Goal: Task Accomplishment & Management: Complete application form

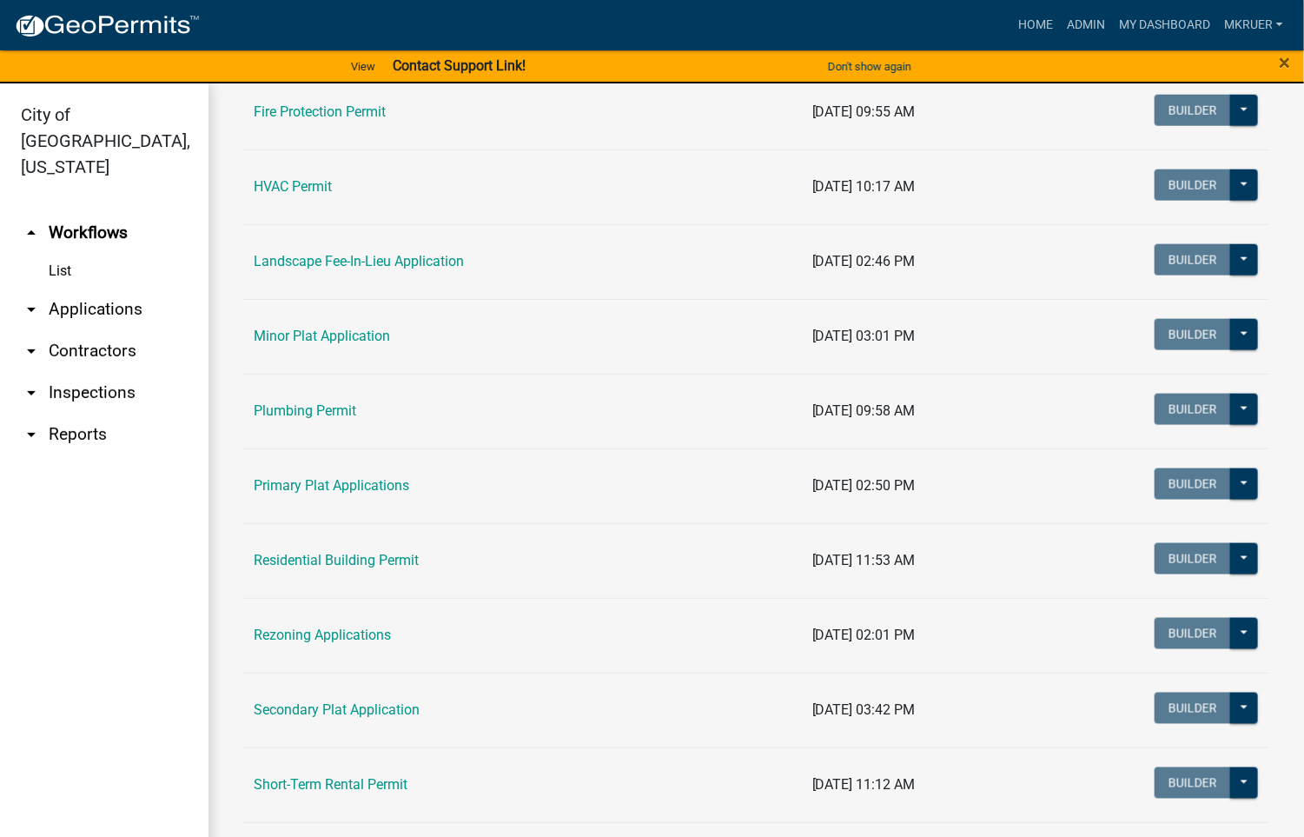
scroll to position [912, 0]
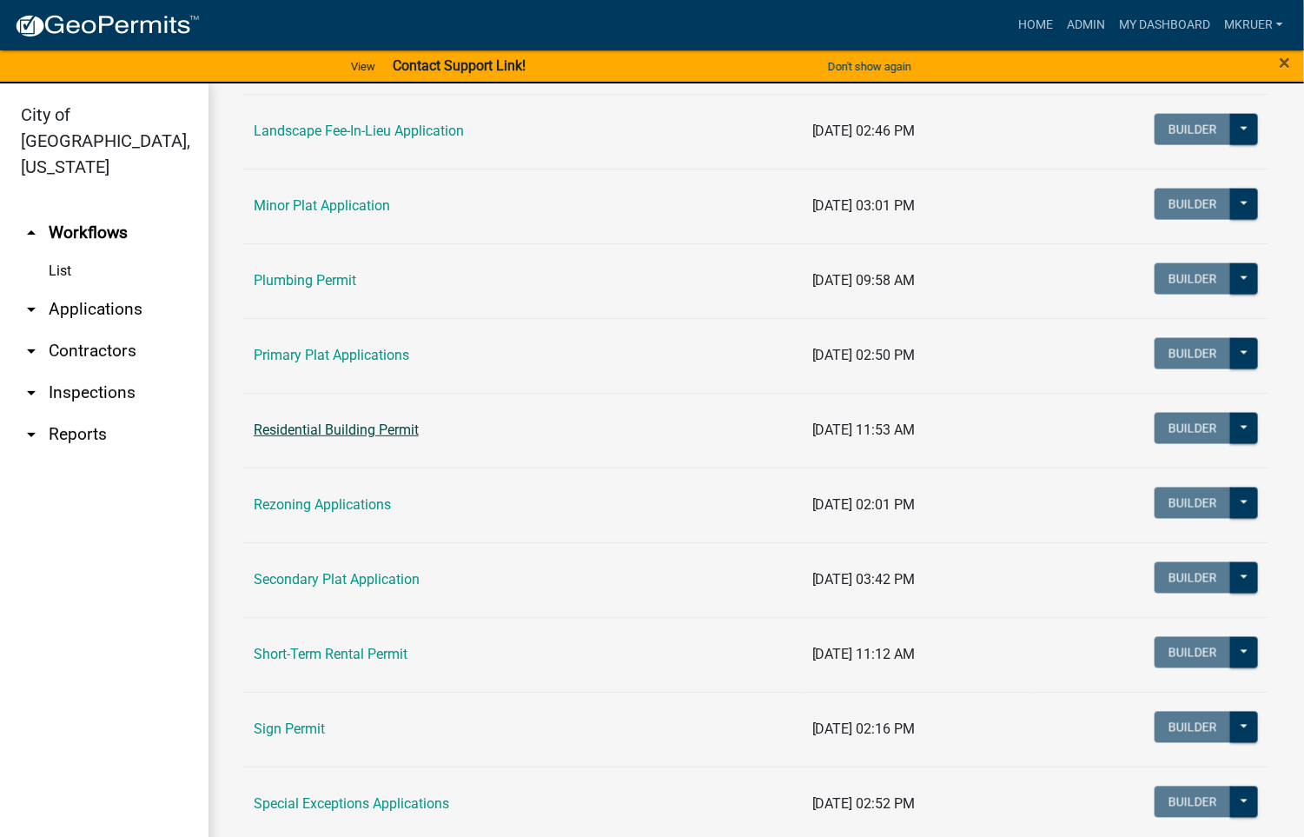
click at [337, 438] on link "Residential Building Permit" at bounding box center [336, 429] width 165 height 17
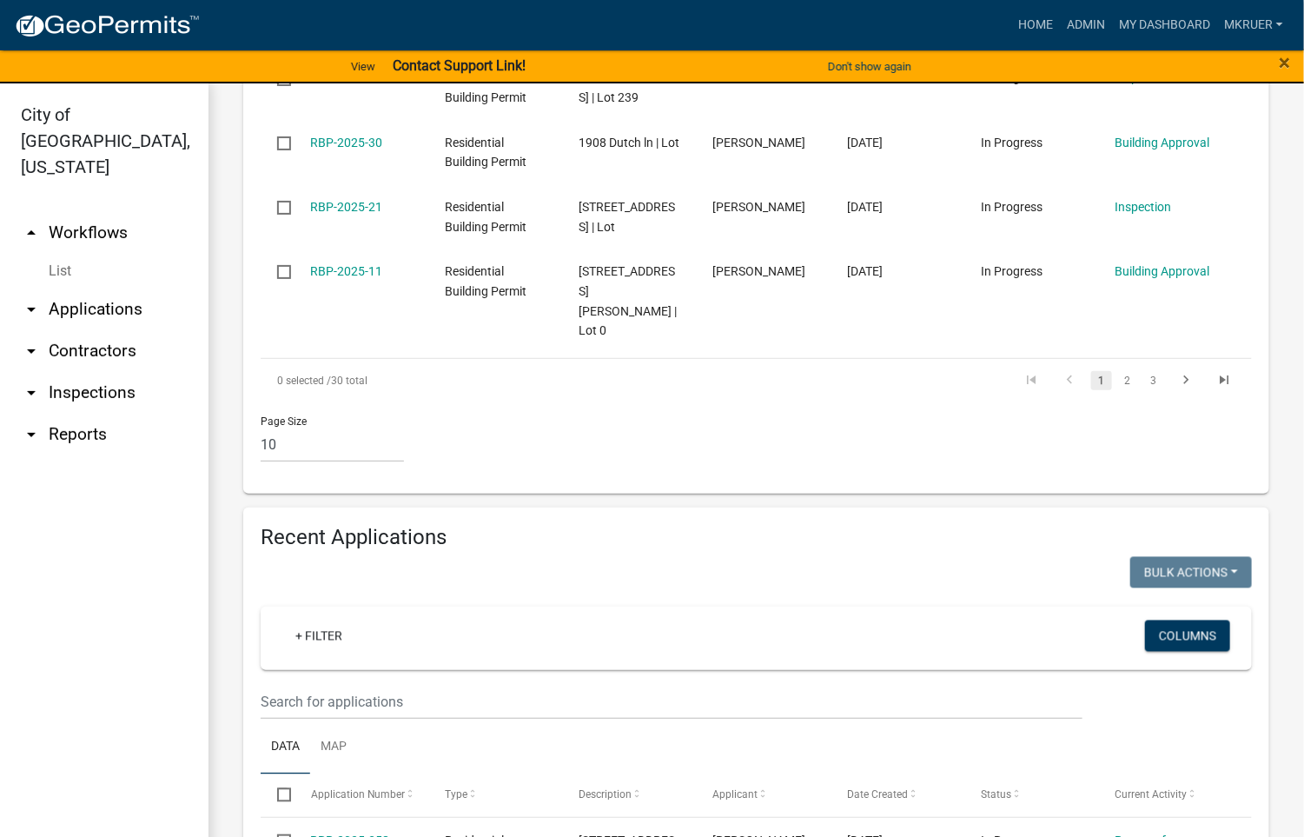
scroll to position [1173, 0]
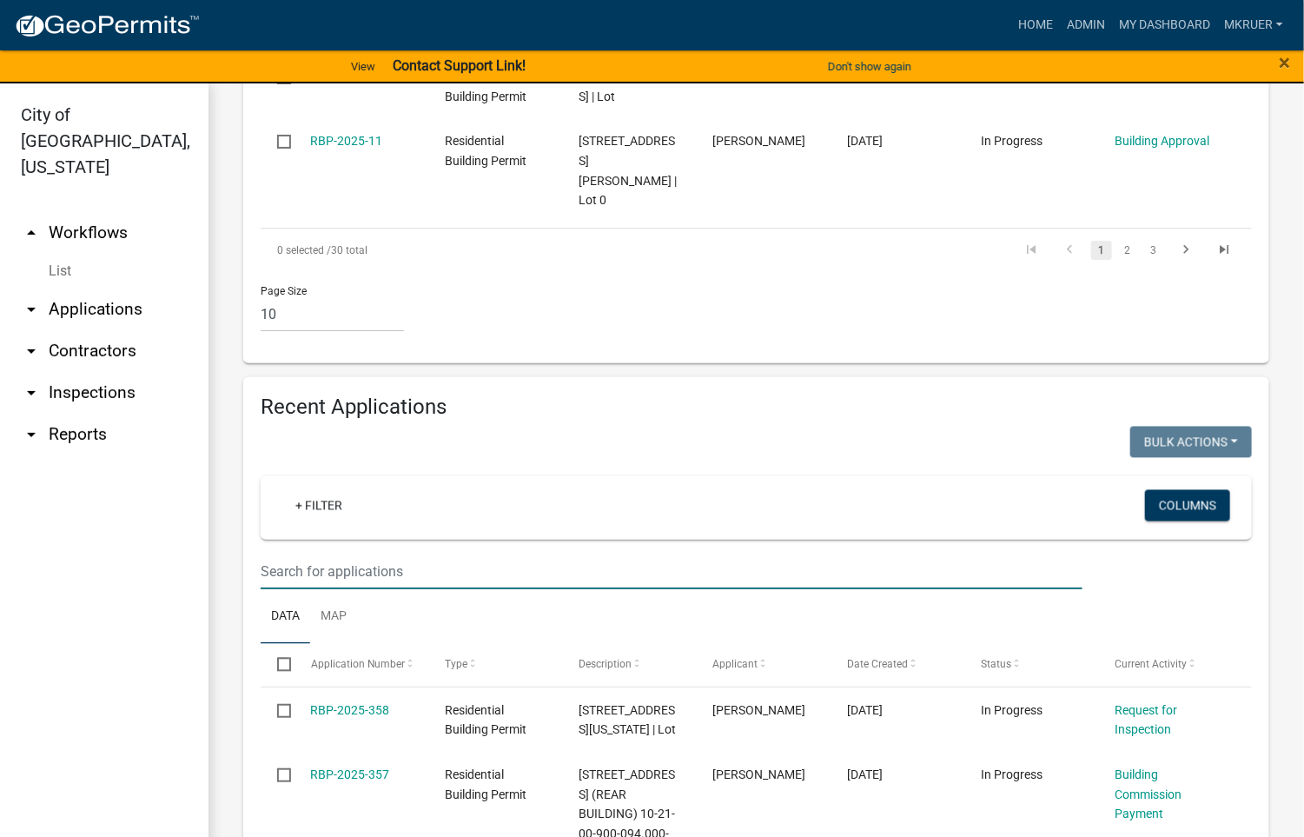
click at [340, 589] on input "text" at bounding box center [672, 571] width 822 height 36
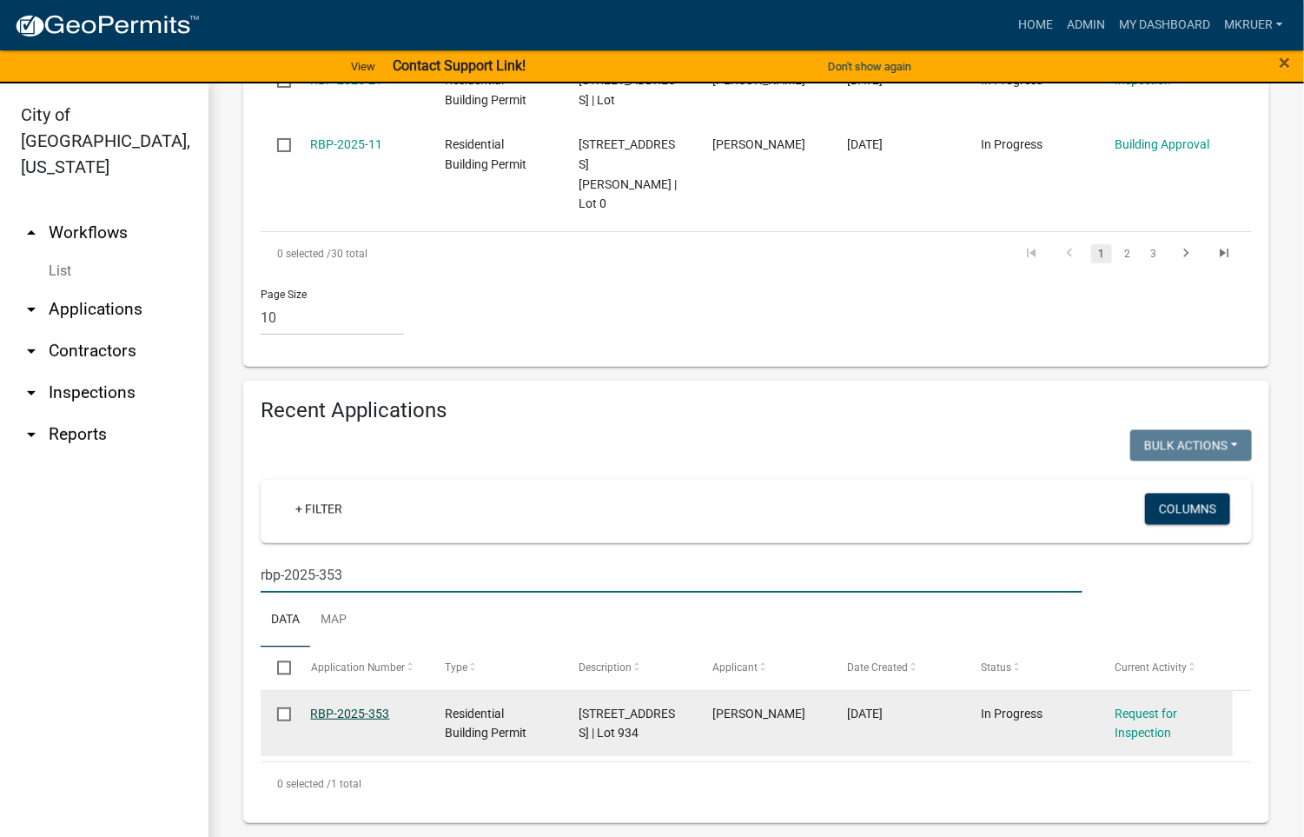
type input "rbp-2025-353"
click at [344, 720] on link "RBP-2025-353" at bounding box center [350, 713] width 79 height 14
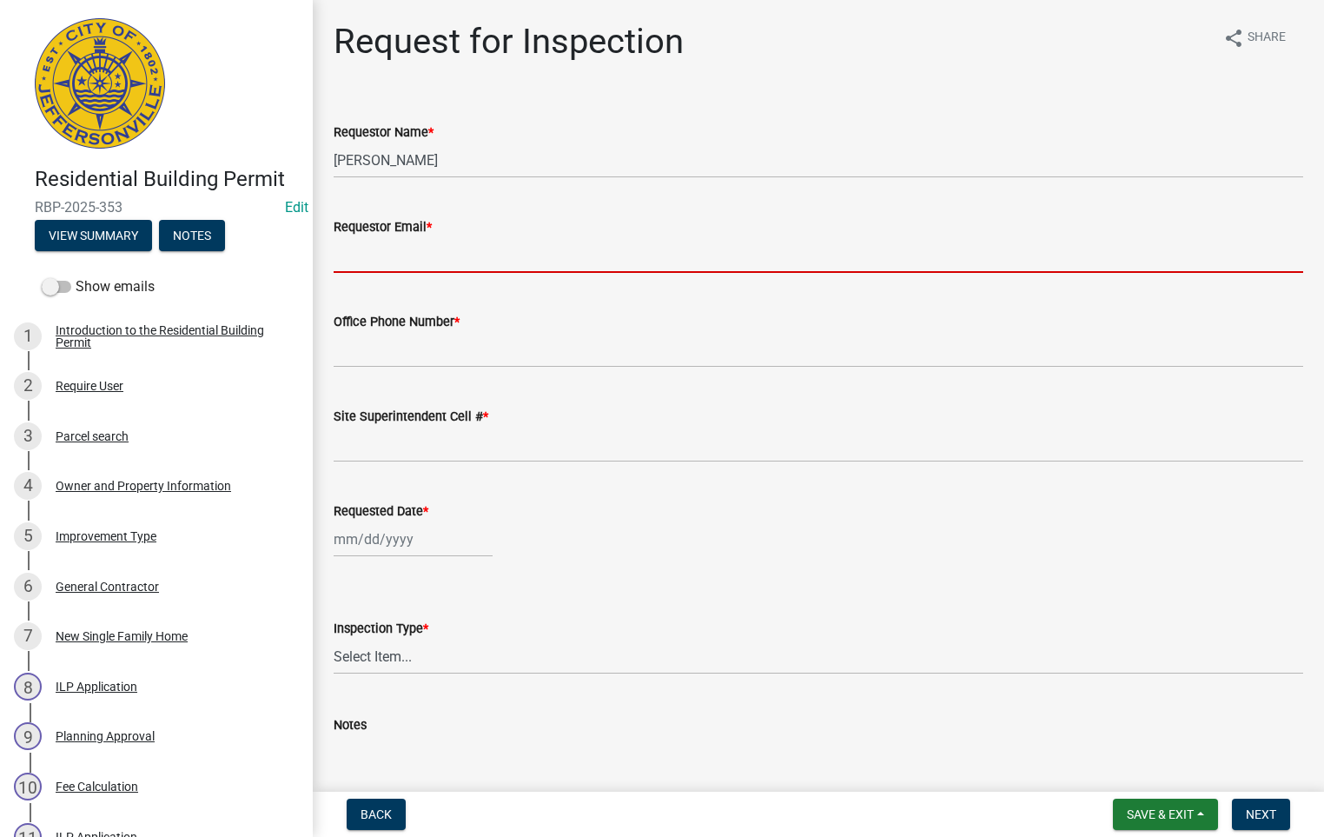
click at [407, 259] on input "Requestor Email *" at bounding box center [819, 255] width 970 height 36
type input "[EMAIL_ADDRESS][DOMAIN_NAME]"
type input "5027731843"
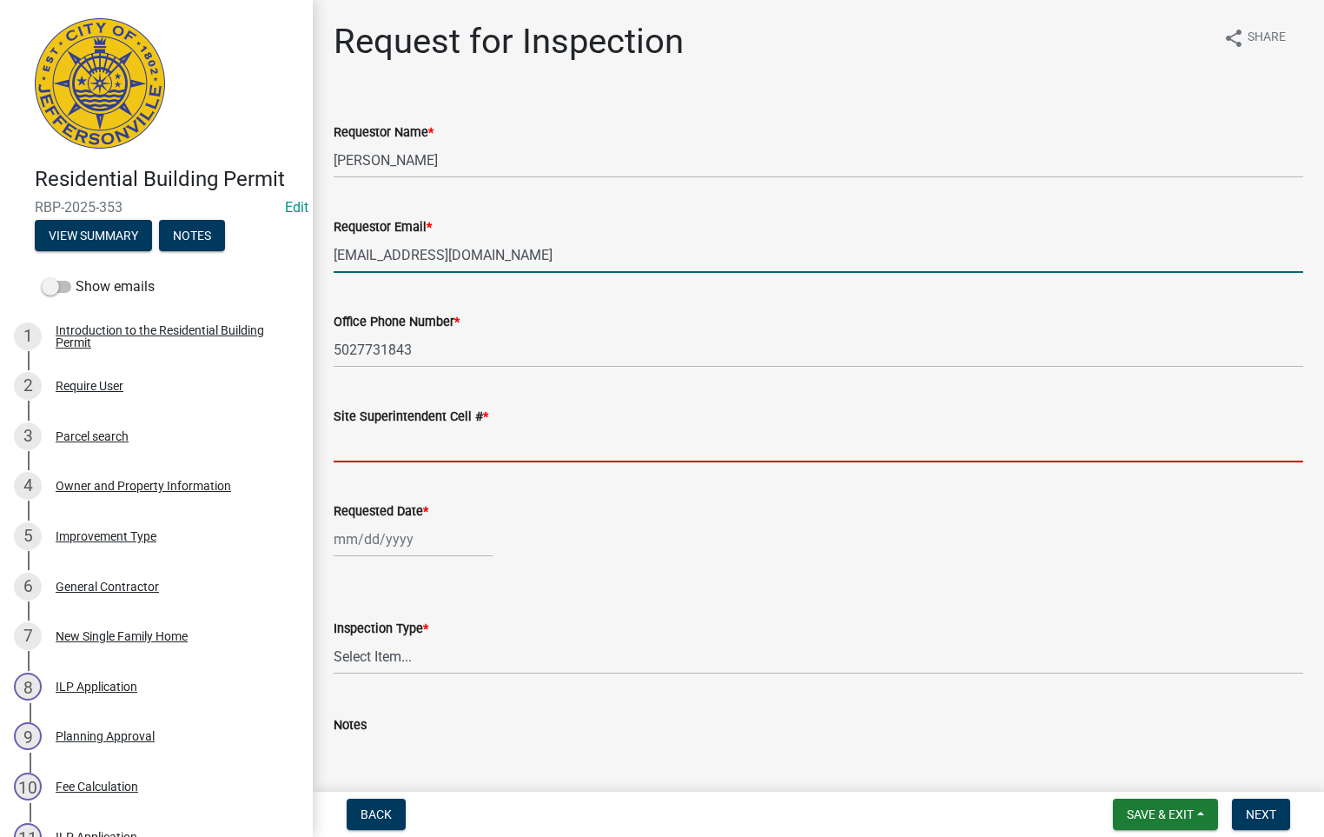
type input "5027731843"
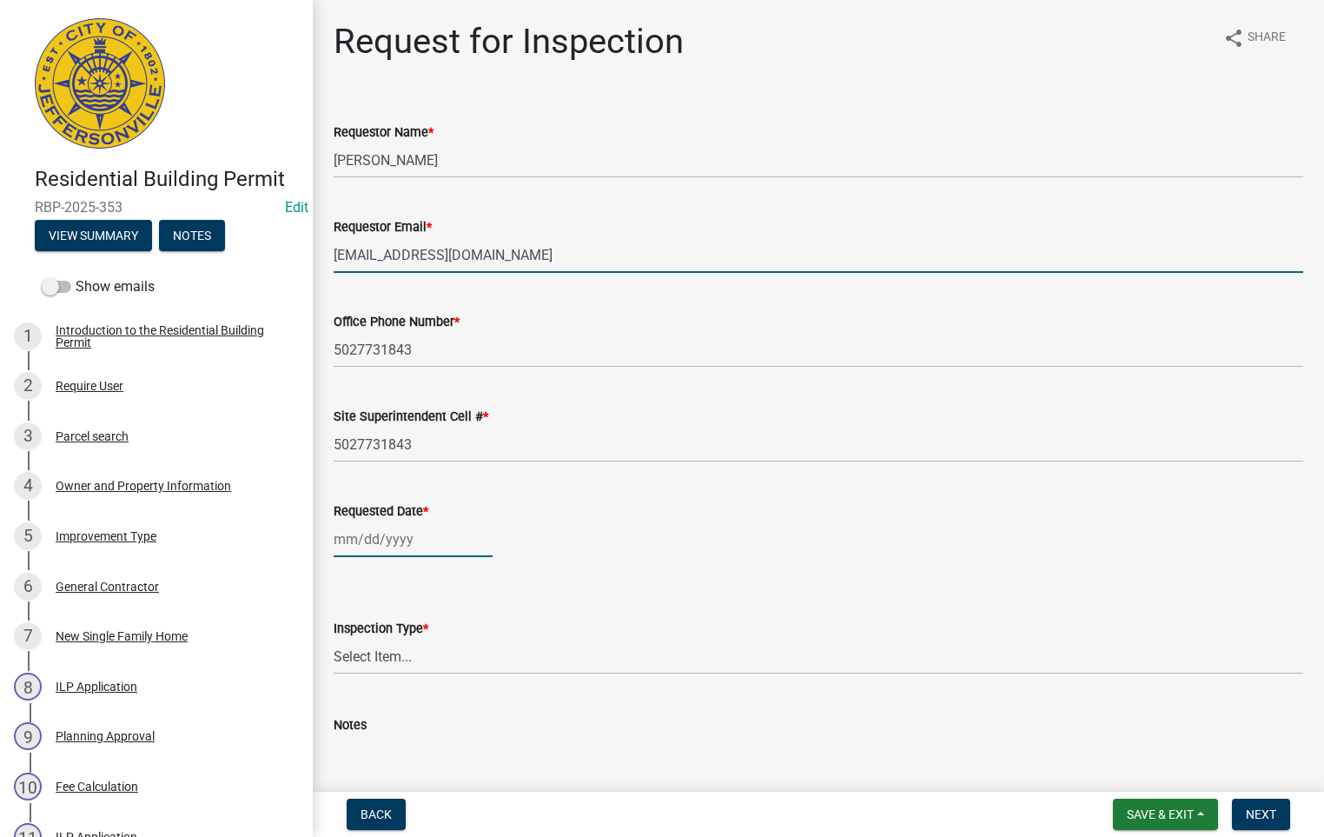
type input "[DATE]"
select select "9"
select select "2025"
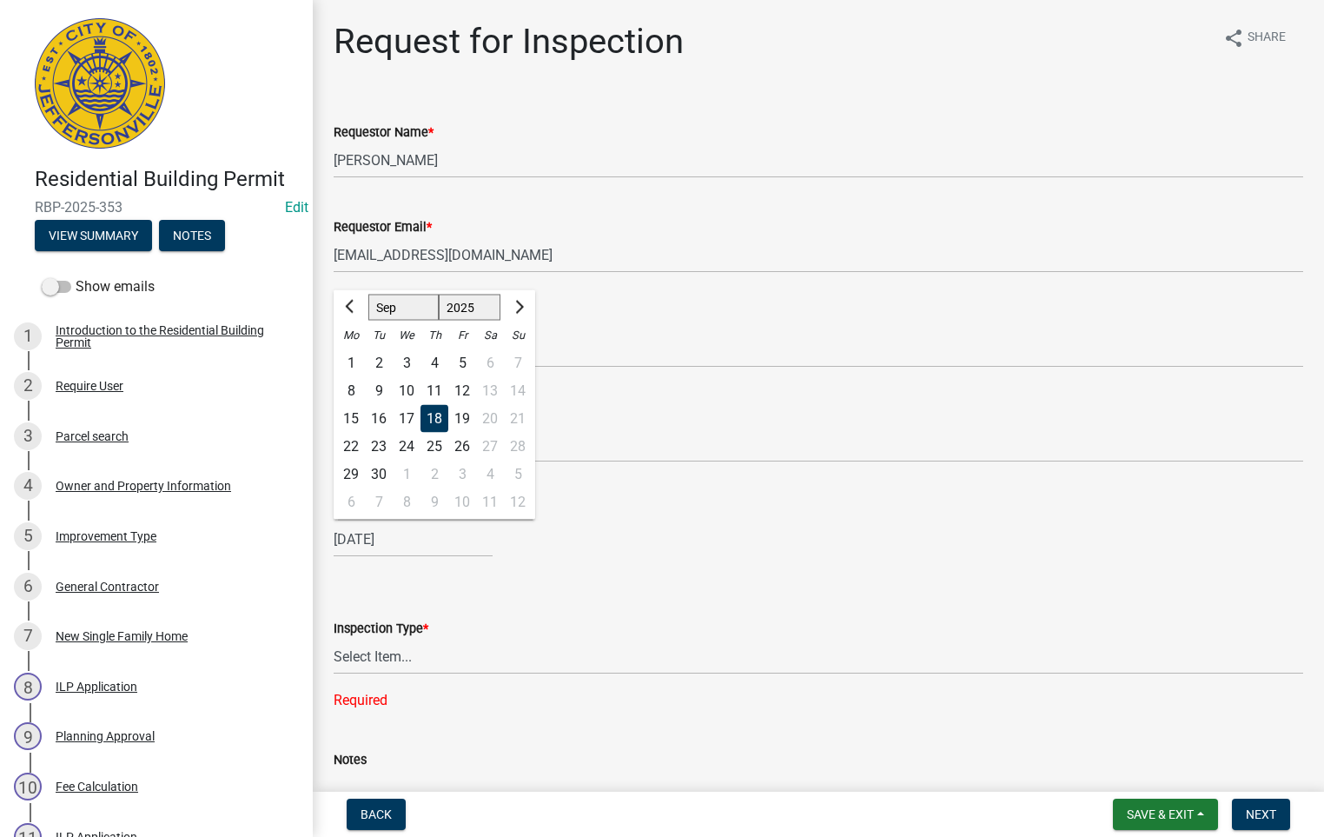
click at [459, 420] on div "19" at bounding box center [462, 419] width 28 height 28
type input "[DATE]"
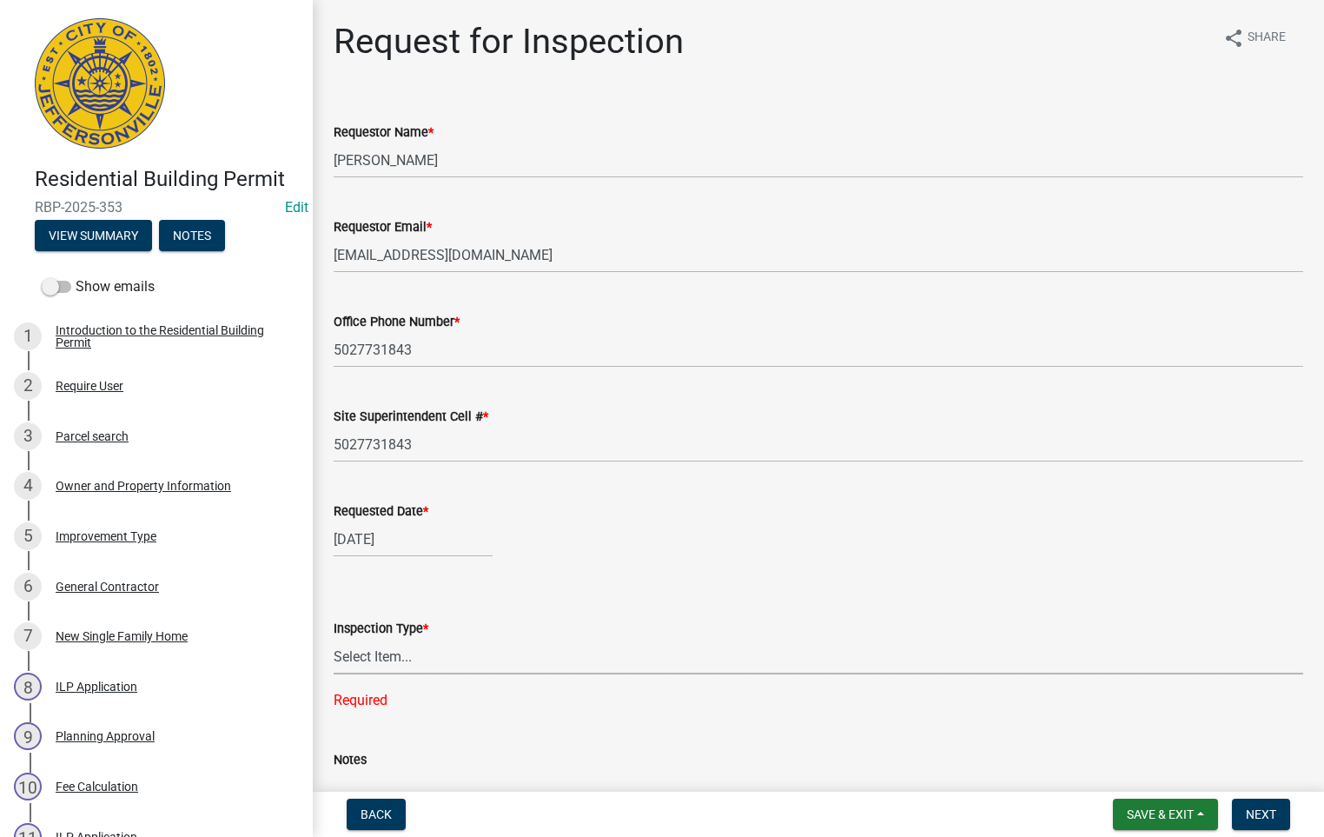
click at [360, 658] on select "Select Item... Footer Foundation Framing Final" at bounding box center [819, 657] width 970 height 36
click at [334, 639] on select "Select Item... Footer Foundation Framing Final" at bounding box center [819, 657] width 970 height 36
select select "5905b6c6-73a3-4561-9a25-e231032c58c8"
click at [1269, 809] on span "Next" at bounding box center [1261, 814] width 30 height 14
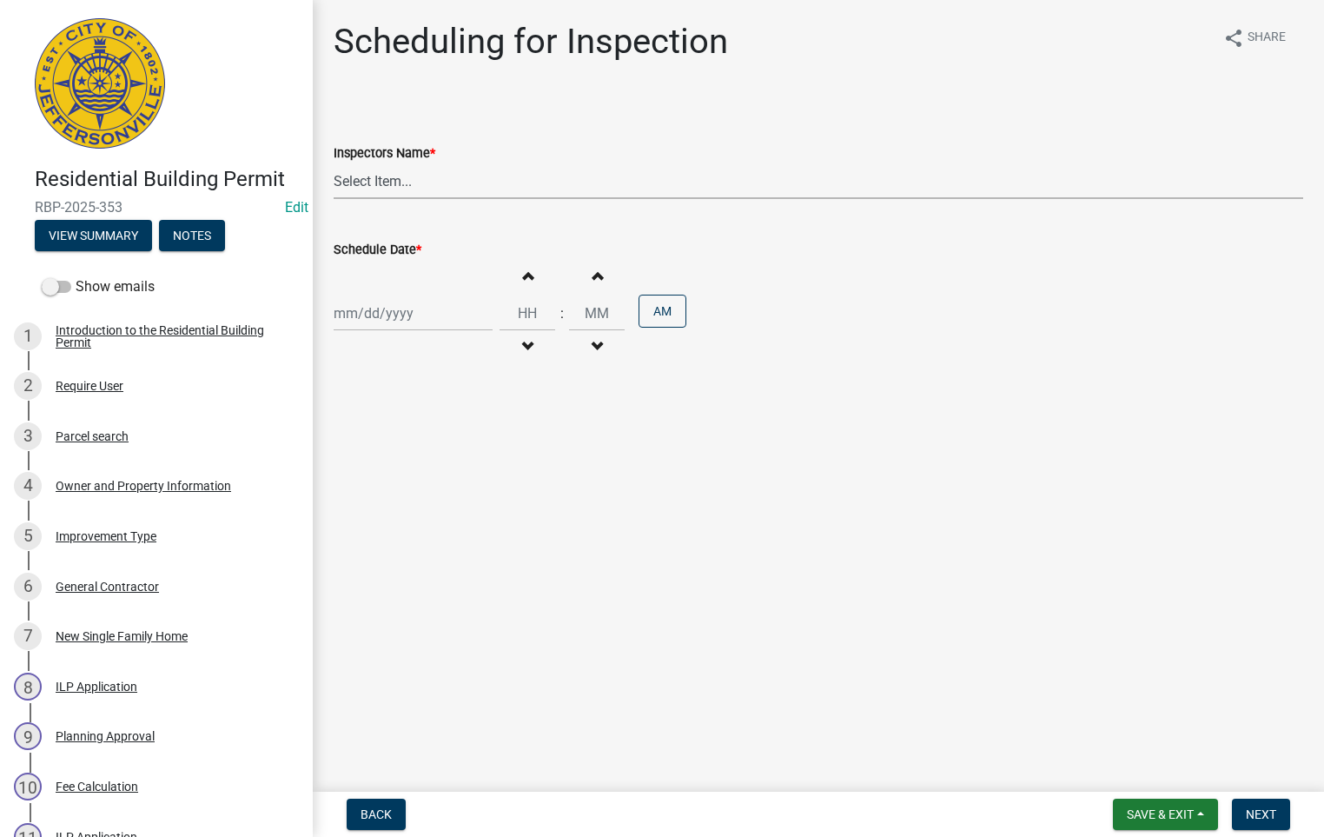
click at [360, 182] on select "Select Item... [PERSON_NAME] ([PERSON_NAME]) [PERSON_NAME] ([PERSON_NAME]) mkru…" at bounding box center [819, 181] width 970 height 36
select select "fdb3bcc6-ce93-4663-8a18-5c08884dd177"
click at [334, 163] on select "Select Item... [PERSON_NAME] ([PERSON_NAME]) [PERSON_NAME] ([PERSON_NAME]) mkru…" at bounding box center [819, 181] width 970 height 36
click at [378, 311] on div at bounding box center [413, 313] width 159 height 36
select select "9"
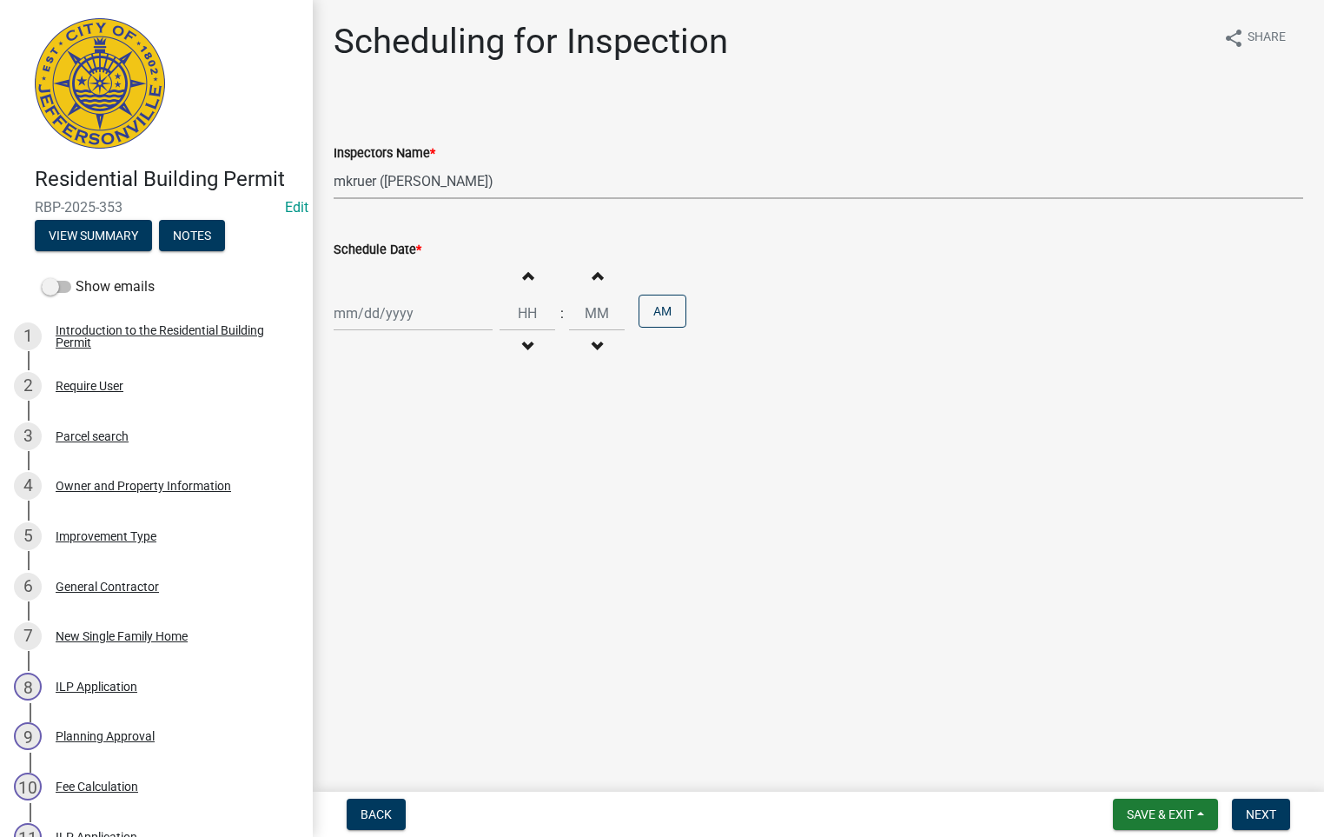
select select "2025"
click at [464, 459] on div "19" at bounding box center [462, 462] width 28 height 28
type input "[DATE]"
click at [523, 279] on span "button" at bounding box center [527, 275] width 9 height 14
type input "01"
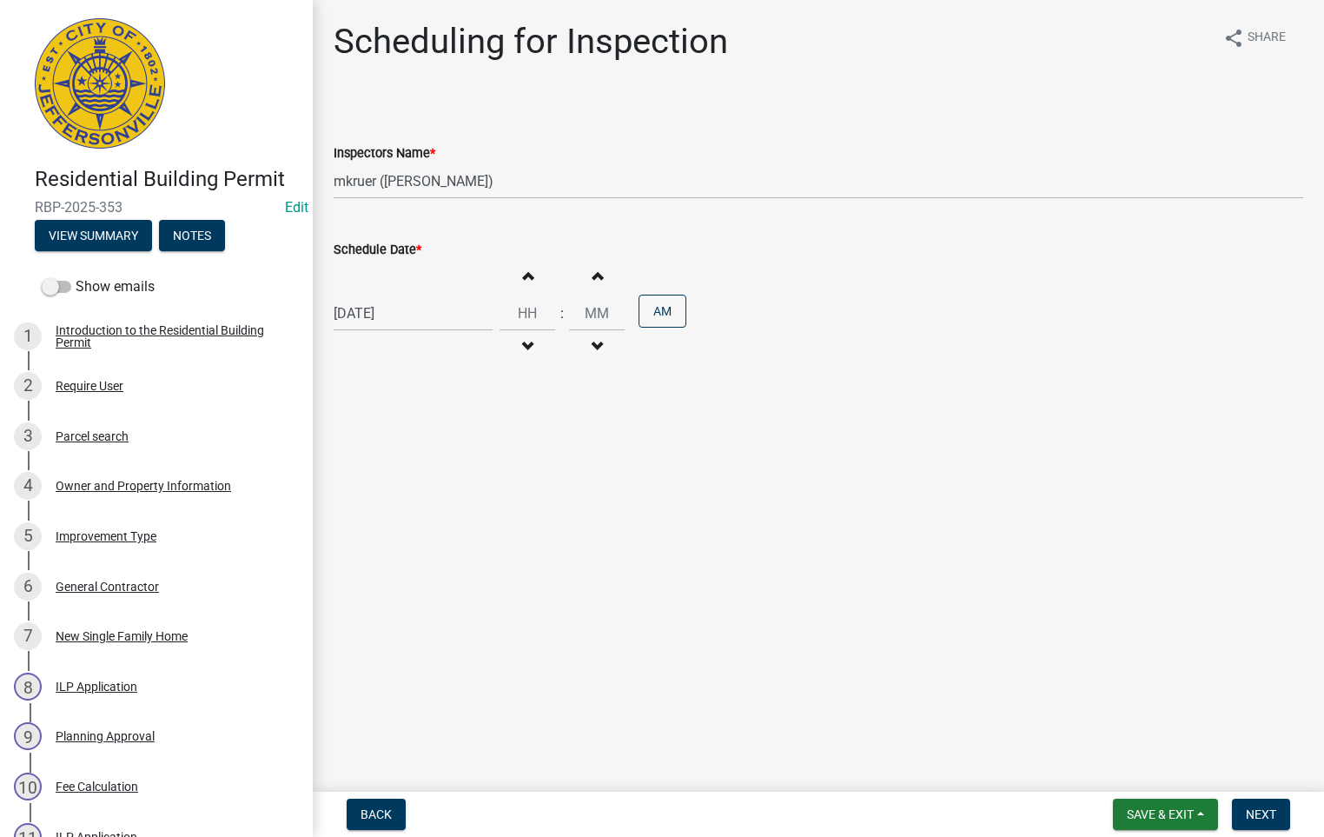
type input "00"
click at [523, 279] on span "button" at bounding box center [527, 275] width 9 height 14
type input "02"
click at [592, 310] on input "00" at bounding box center [597, 313] width 56 height 36
type input "0"
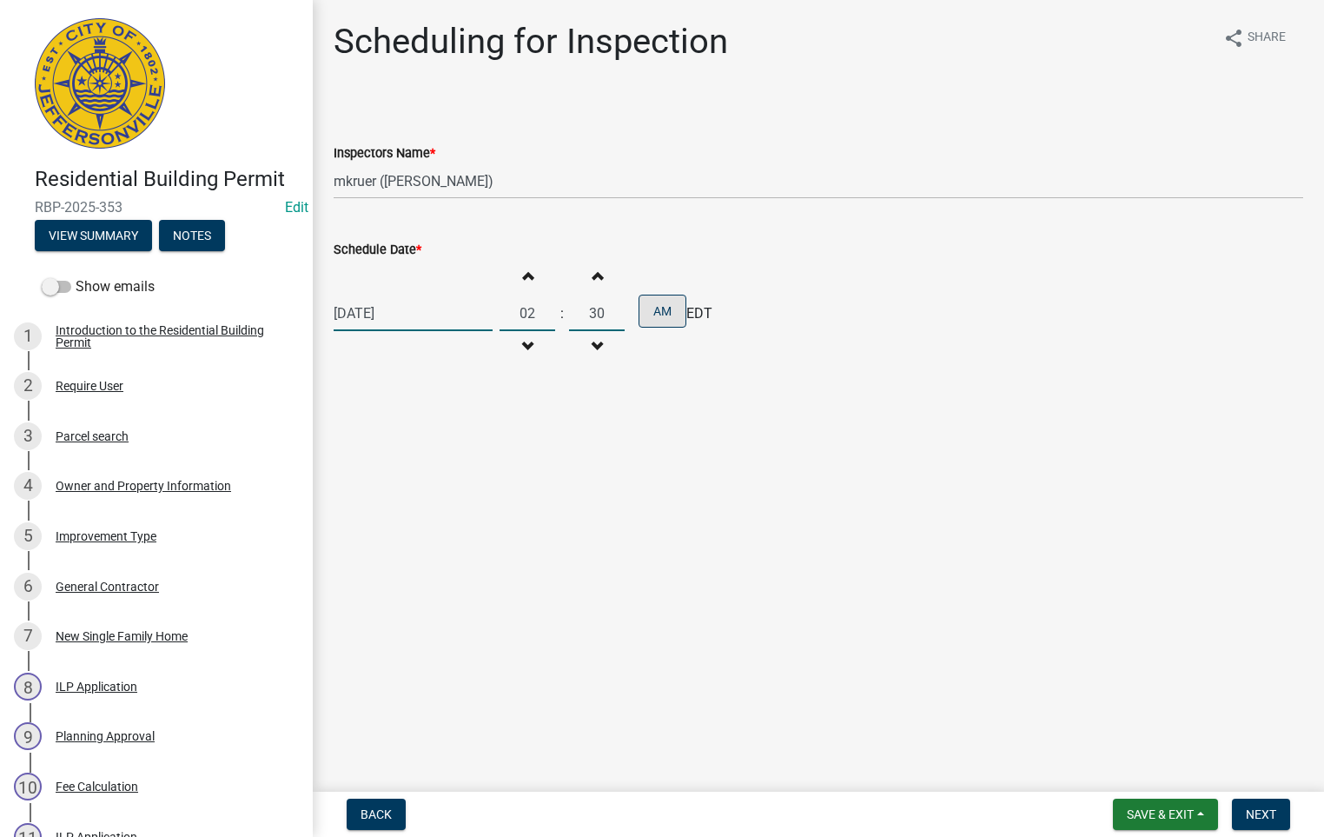
type input "30"
click at [660, 306] on button "AM" at bounding box center [663, 310] width 48 height 33
click at [1269, 816] on span "Next" at bounding box center [1261, 814] width 30 height 14
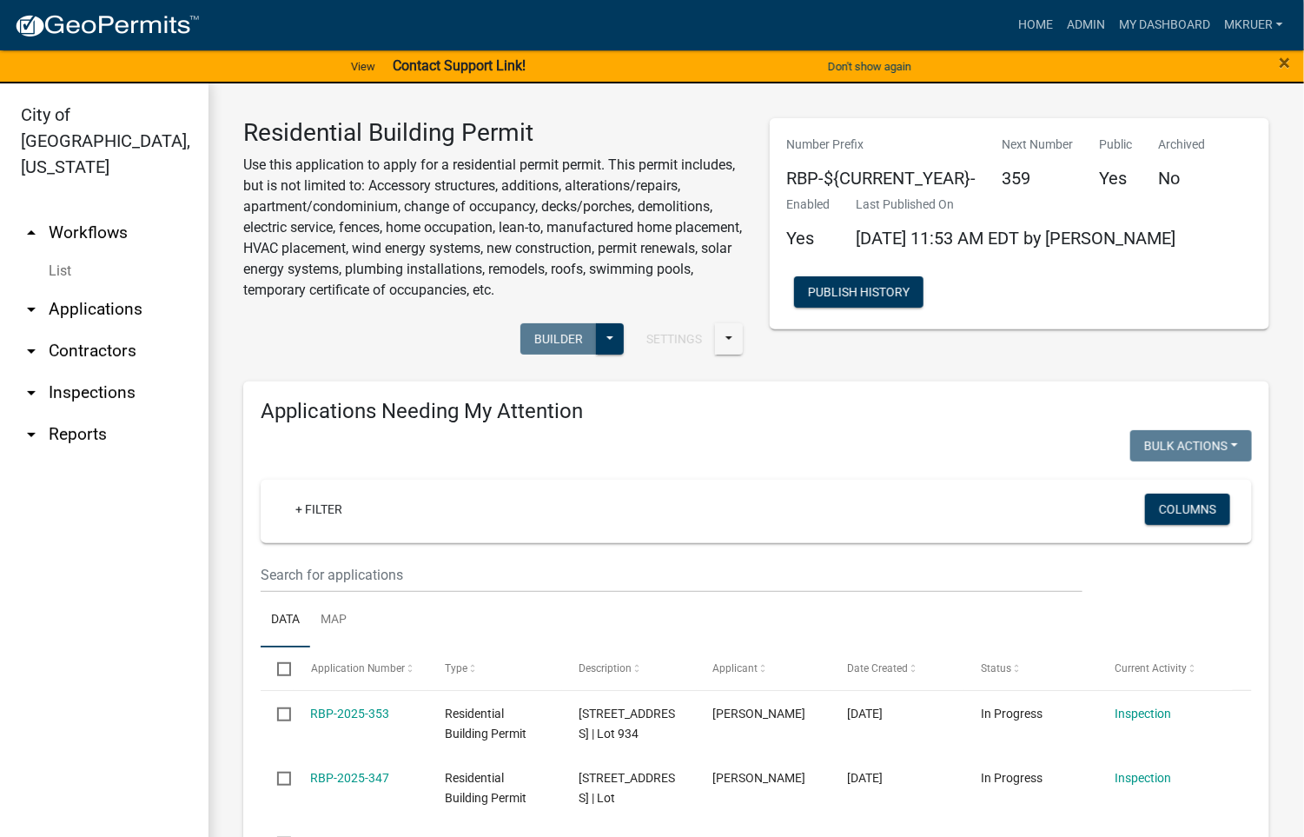
click at [95, 372] on link "arrow_drop_down Inspections" at bounding box center [104, 393] width 208 height 42
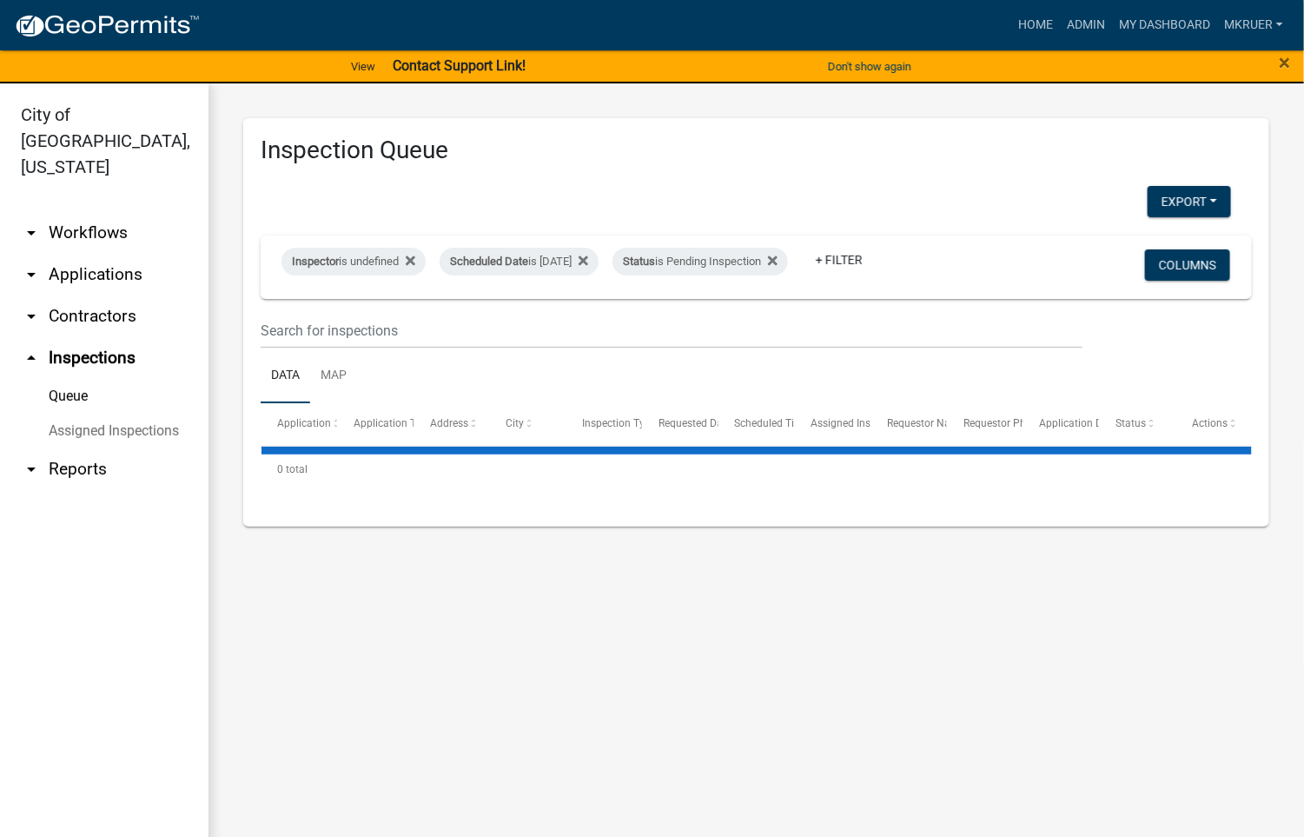
select select "3: 100"
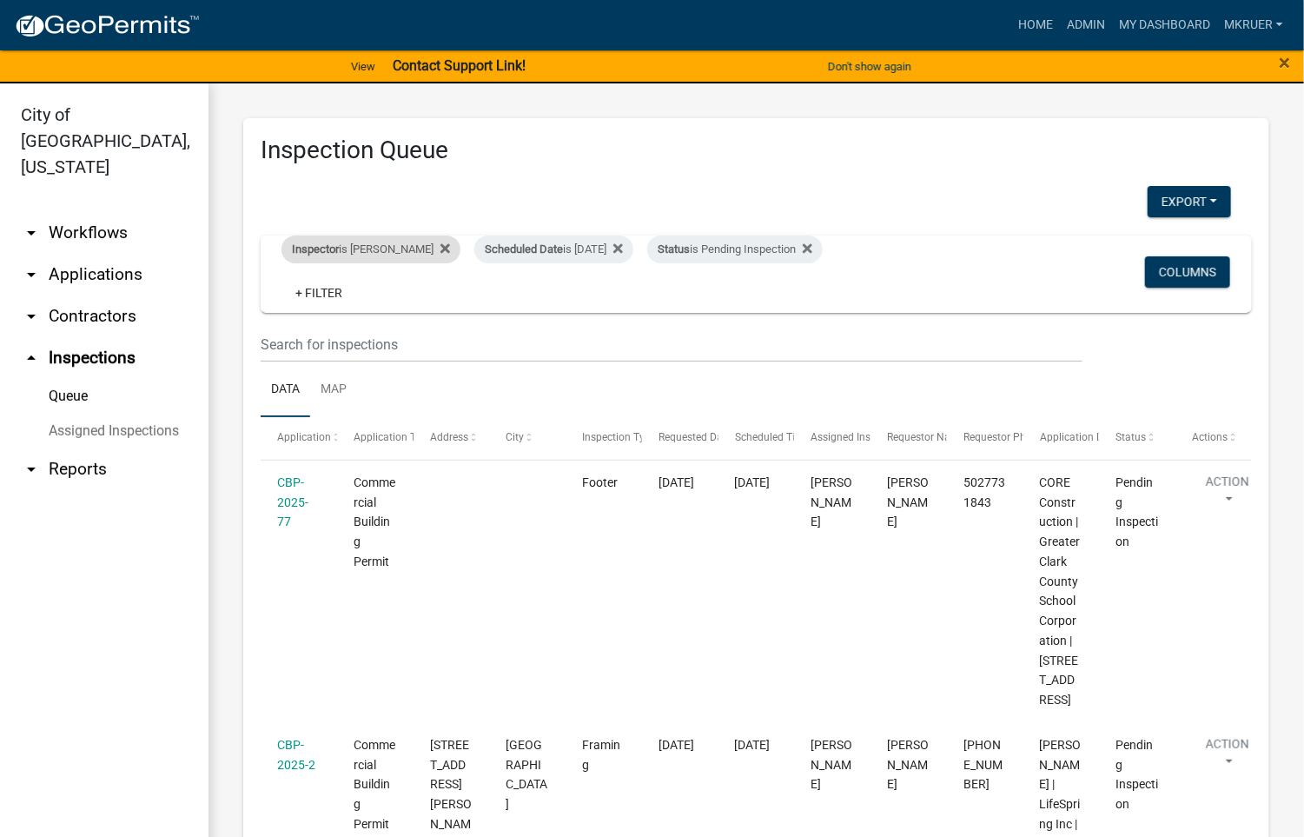
click at [360, 246] on div "Inspector is [PERSON_NAME]" at bounding box center [370, 249] width 179 height 28
click at [308, 334] on select "Select an option None [PERSON_NAME] [PERSON_NAME] [PERSON_NAME] [PERSON_NAME] […" at bounding box center [358, 332] width 174 height 36
click at [284, 314] on select "Select an option None [PERSON_NAME] [PERSON_NAME] [PERSON_NAME] [PERSON_NAME] […" at bounding box center [358, 332] width 174 height 36
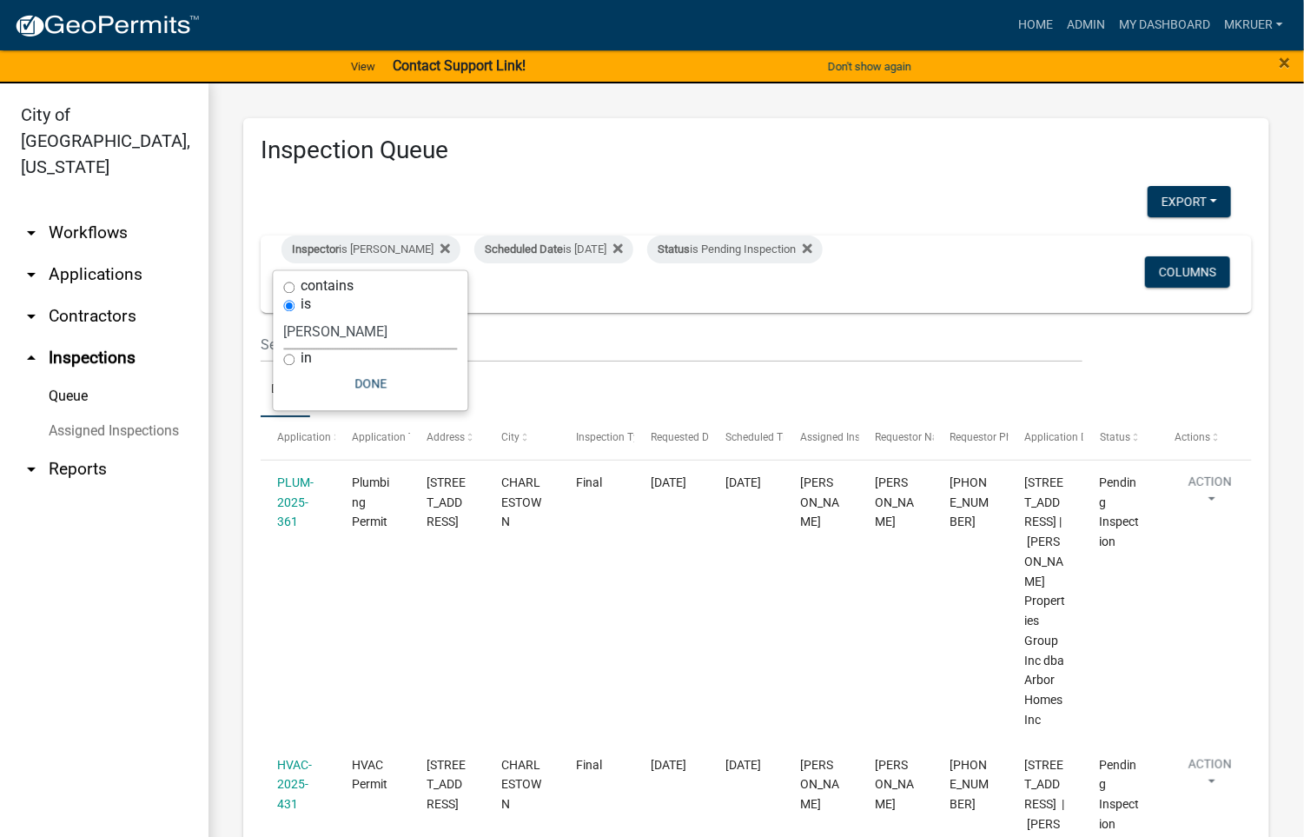
click at [334, 334] on select "Select an option None [PERSON_NAME] [PERSON_NAME] [PERSON_NAME] [PERSON_NAME] […" at bounding box center [371, 332] width 174 height 36
click at [284, 314] on select "Select an option None [PERSON_NAME] [PERSON_NAME] [PERSON_NAME] [PERSON_NAME] […" at bounding box center [371, 332] width 174 height 36
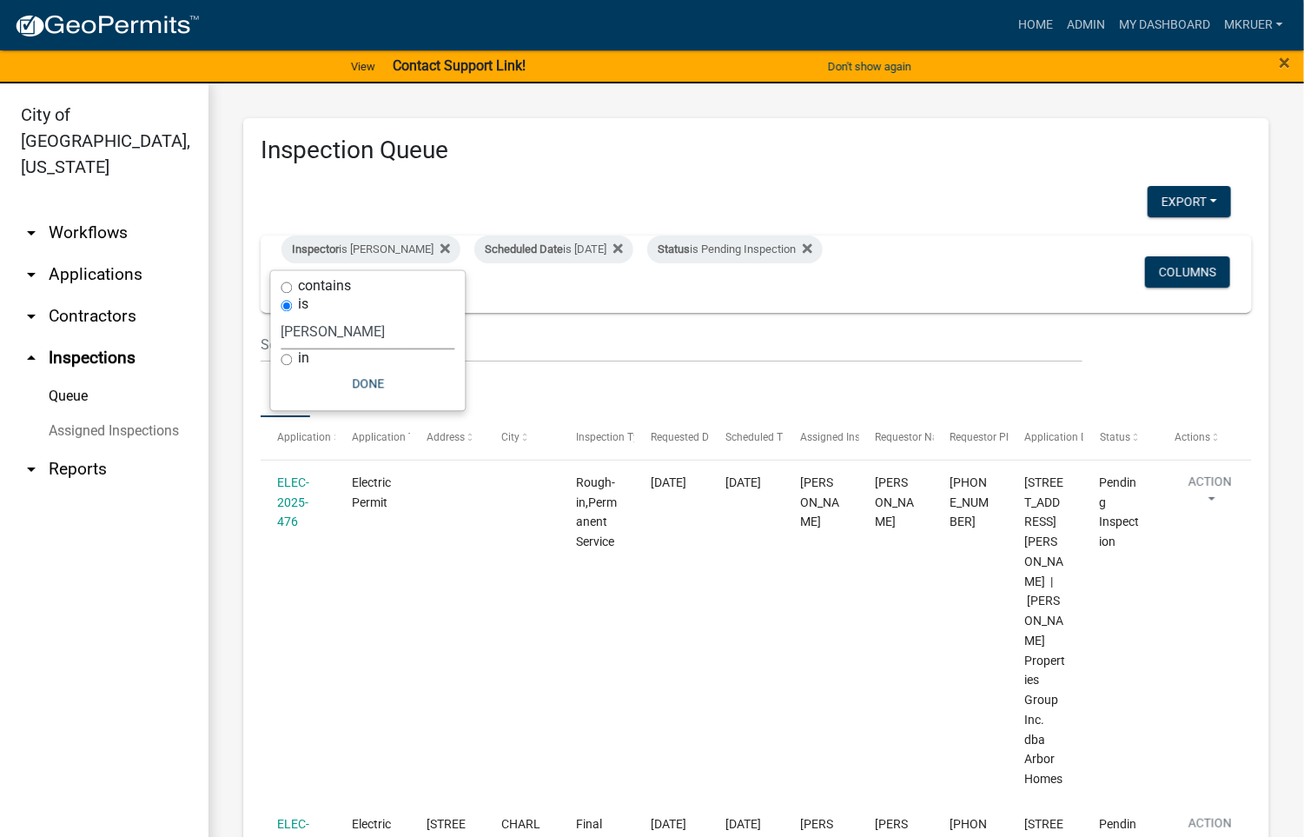
click at [342, 331] on select "Select an option None [PERSON_NAME] [PERSON_NAME] [PERSON_NAME] [PERSON_NAME] […" at bounding box center [368, 332] width 174 height 36
select select "fdb3bcc6-ce93-4663-8a18-5c08884dd177"
click at [281, 314] on select "Select an option None [PERSON_NAME] [PERSON_NAME] [PERSON_NAME] [PERSON_NAME] […" at bounding box center [368, 332] width 174 height 36
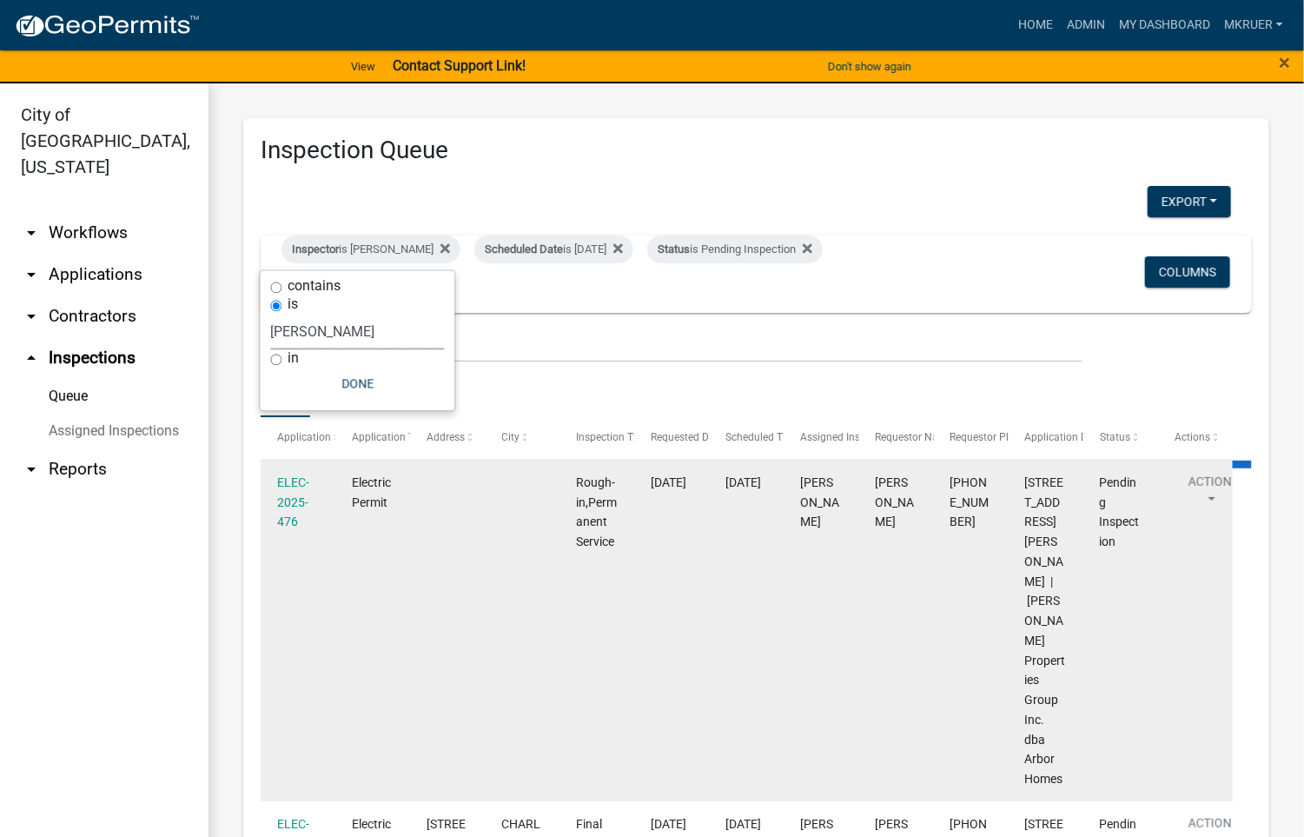
select select "3: 100"
